Goal: Obtain resource: Obtain resource

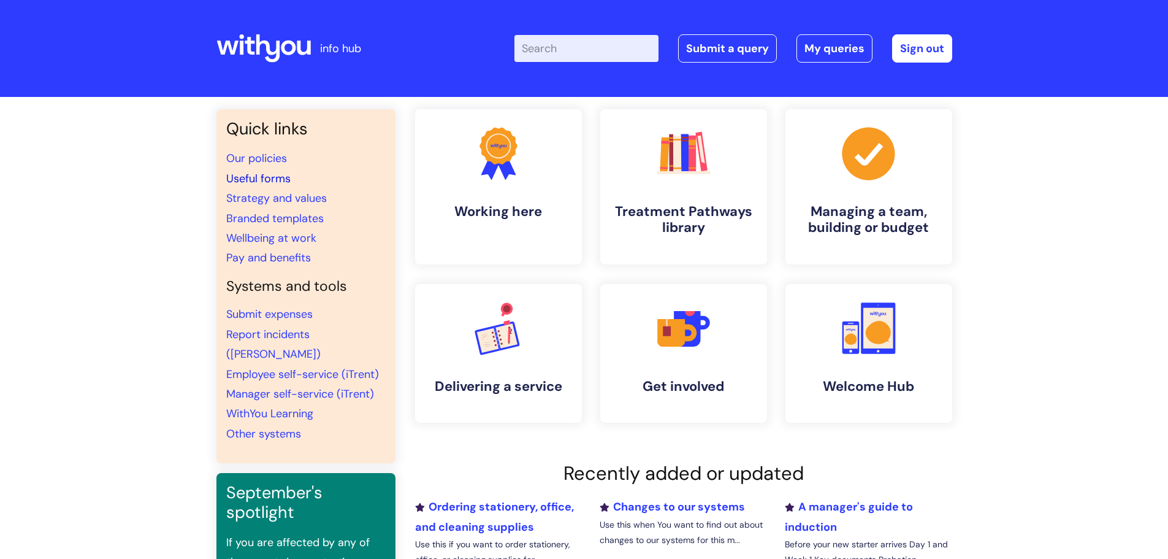
click at [260, 176] on link "Useful forms" at bounding box center [258, 178] width 64 height 15
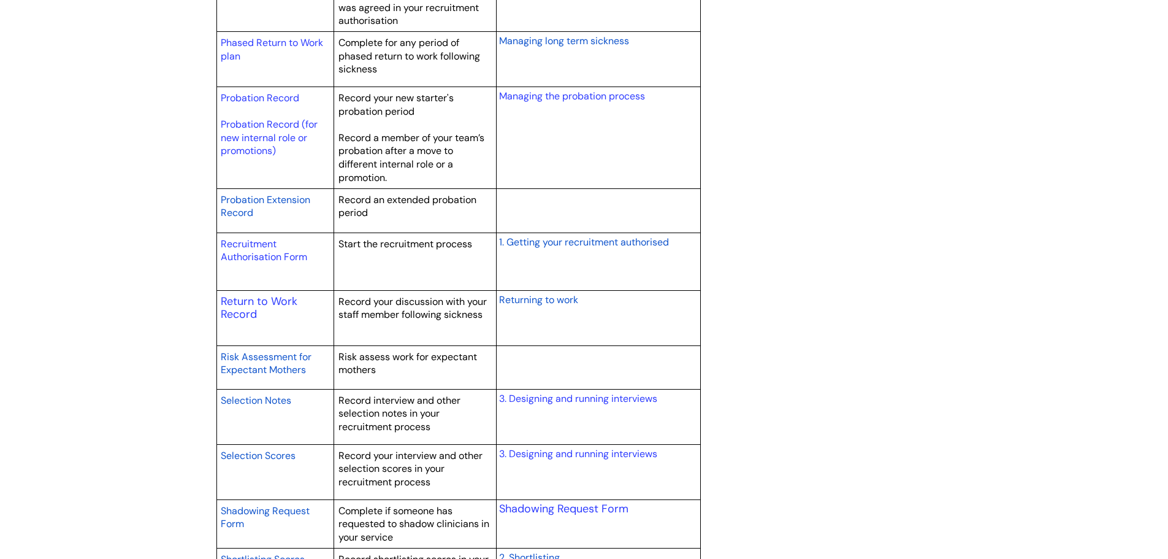
scroll to position [1717, 0]
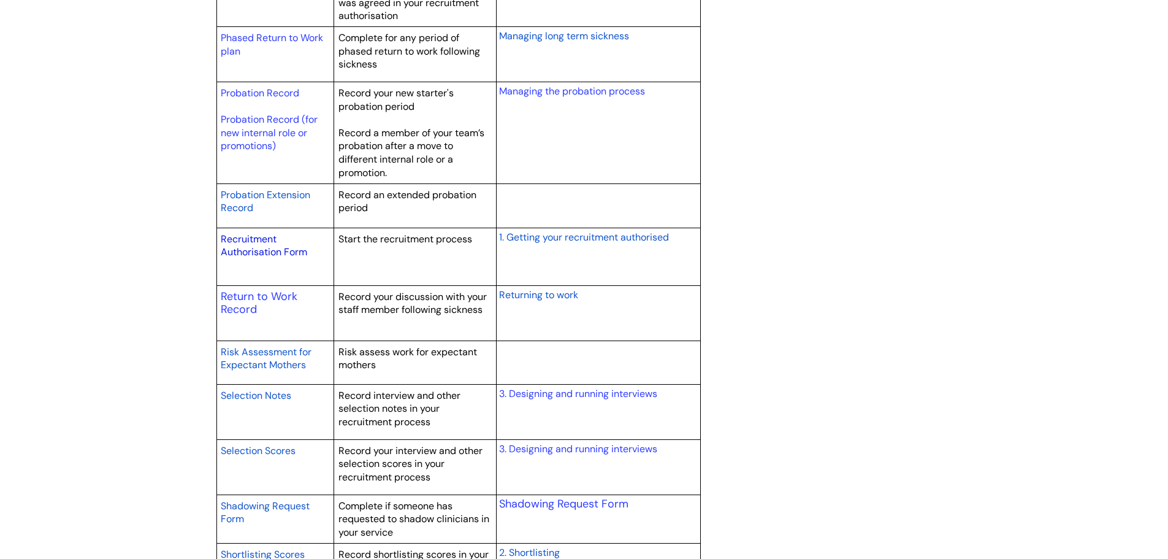
click at [259, 245] on link "Recruitment Authorisation Form" at bounding box center [264, 245] width 86 height 26
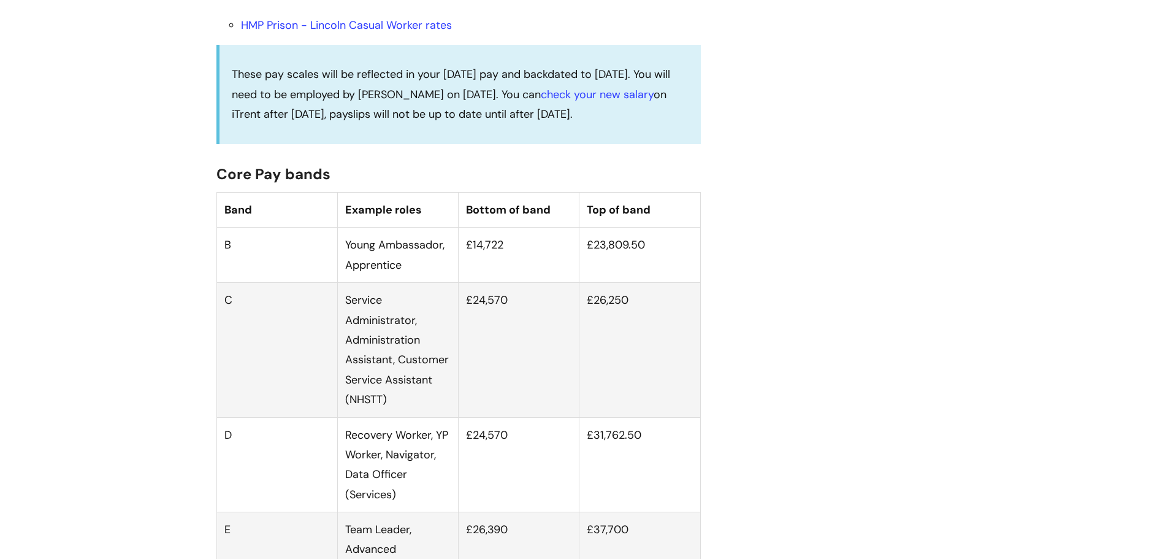
scroll to position [736, 0]
